Goal: Transaction & Acquisition: Purchase product/service

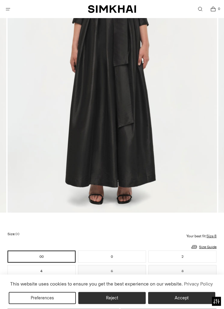
scroll to position [168, 0]
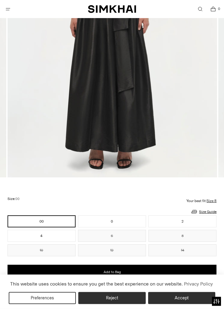
click at [56, 239] on button "4" at bounding box center [42, 236] width 68 height 12
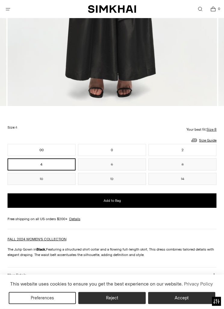
scroll to position [281, 0]
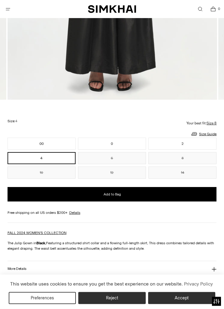
click at [199, 122] on p "Your best fit: Size 8" at bounding box center [202, 124] width 30 height 4
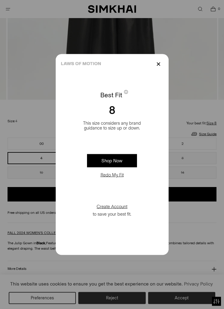
scroll to position [281, 0]
click at [113, 178] on button "Redo My Fit" at bounding box center [112, 175] width 27 height 6
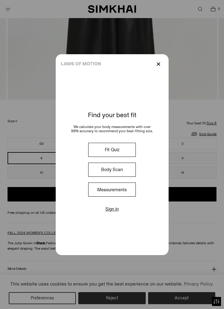
click at [118, 157] on button "Fit Quiz" at bounding box center [112, 150] width 48 height 14
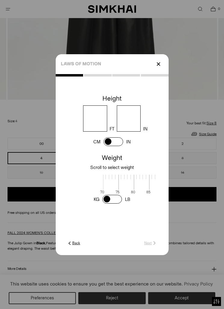
scroll to position [2, 198]
click at [99, 128] on input "number" at bounding box center [95, 118] width 24 height 26
click at [223, 199] on div at bounding box center [112, 154] width 224 height 309
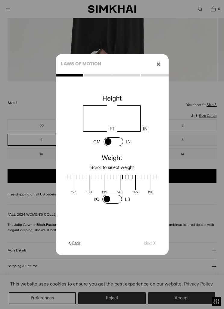
scroll to position [300, 0]
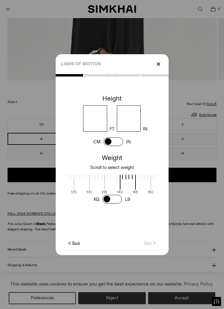
click at [159, 69] on p "✕" at bounding box center [159, 64] width 8 height 10
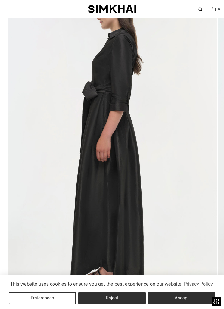
scroll to position [78, 0]
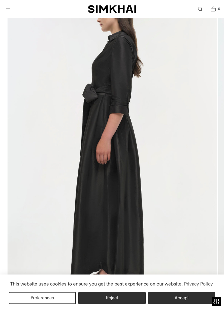
click at [120, 104] on img at bounding box center [113, 145] width 210 height 315
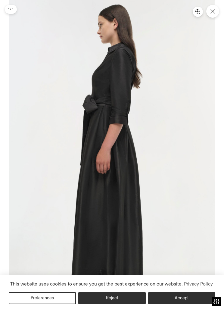
click at [117, 103] on img at bounding box center [112, 154] width 206 height 309
click at [107, 118] on img at bounding box center [112, 154] width 206 height 309
